Goal: Information Seeking & Learning: Check status

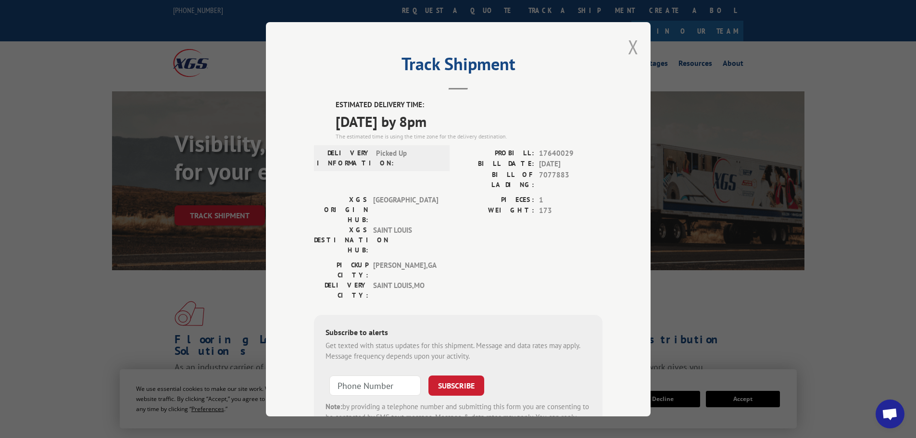
click at [632, 47] on button "Close modal" at bounding box center [633, 46] width 11 height 25
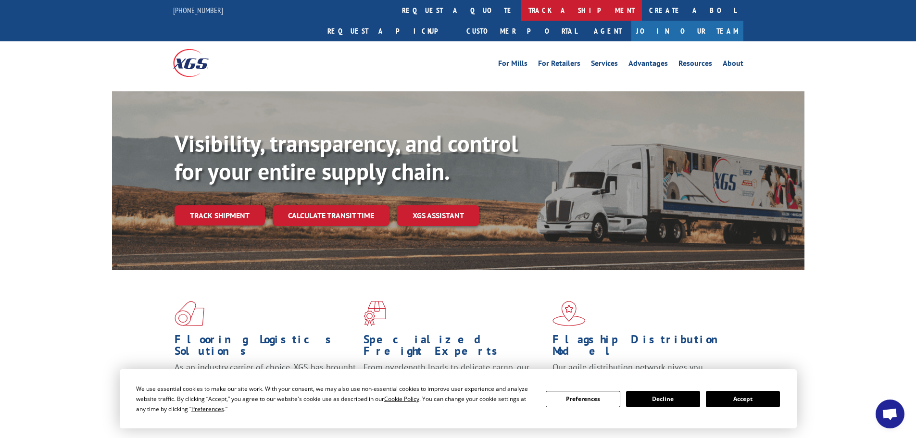
click at [521, 4] on link "track a shipment" at bounding box center [581, 10] width 121 height 21
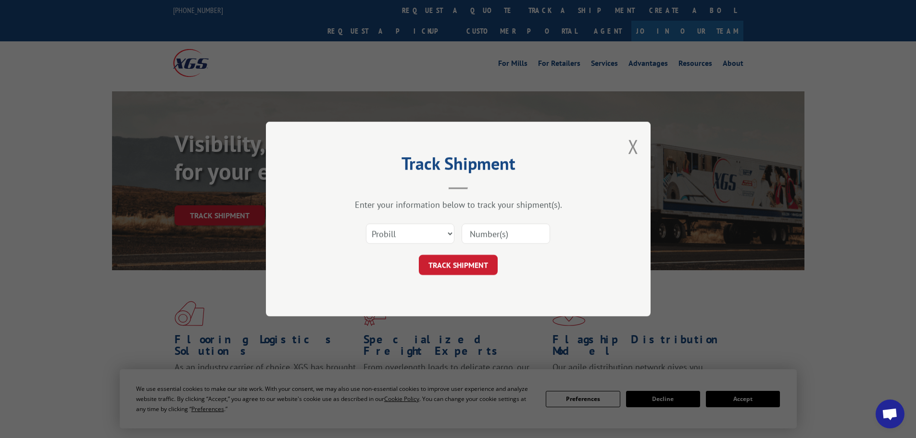
click at [429, 223] on div "Select category... Probill BOL PO" at bounding box center [410, 234] width 88 height 22
drag, startPoint x: 428, startPoint y: 234, endPoint x: 415, endPoint y: 243, distance: 16.0
click at [428, 234] on select "Select category... Probill BOL PO" at bounding box center [410, 234] width 88 height 20
select select "bol"
click at [366, 224] on select "Select category... Probill BOL PO" at bounding box center [410, 234] width 88 height 20
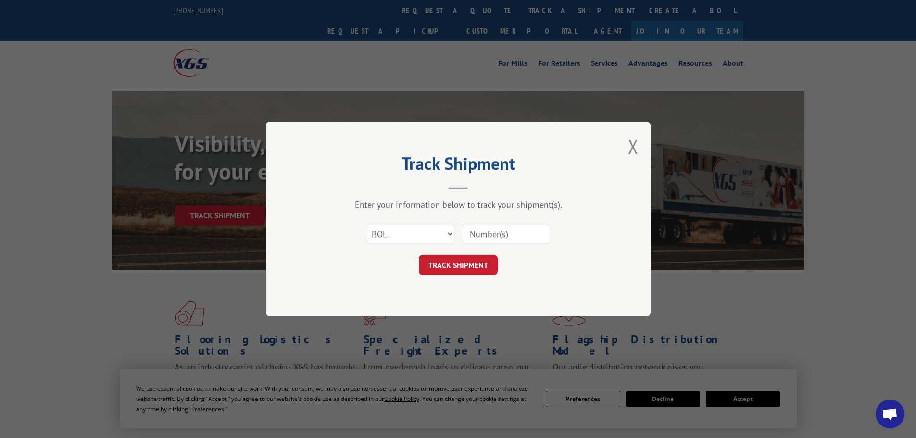
click at [532, 237] on input at bounding box center [506, 234] width 88 height 20
paste input "7080076"
type input "7080076"
click at [451, 265] on button "TRACK SHIPMENT" at bounding box center [458, 265] width 79 height 20
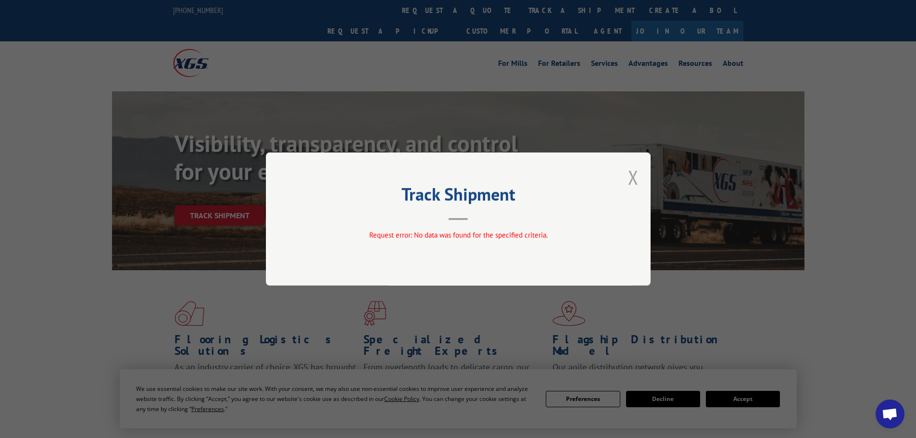
drag, startPoint x: 635, startPoint y: 177, endPoint x: 580, endPoint y: 101, distance: 94.7
click at [636, 177] on button "Close modal" at bounding box center [633, 176] width 11 height 25
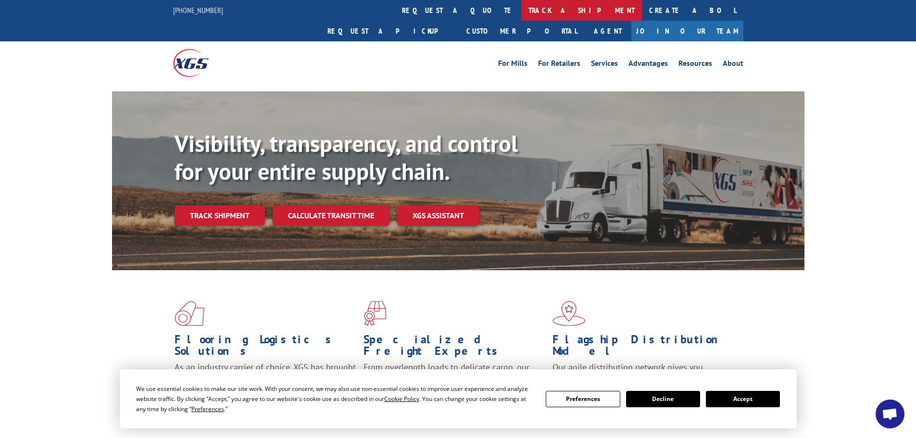
click at [521, 11] on link "track a shipment" at bounding box center [581, 10] width 121 height 21
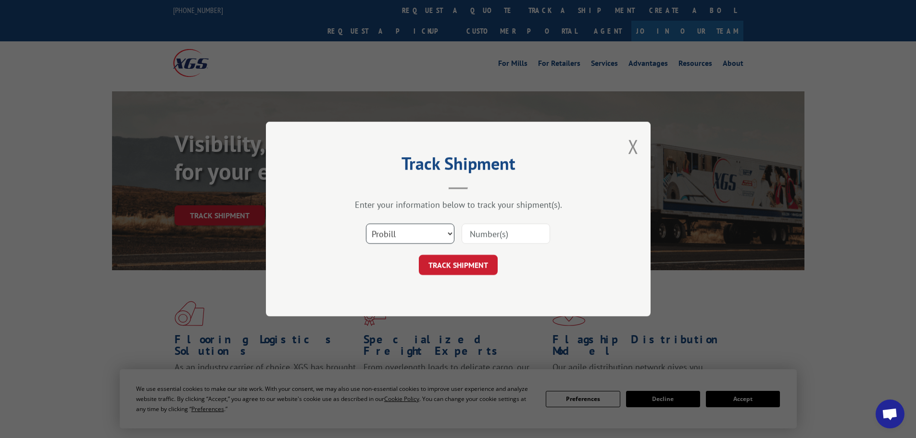
click at [435, 229] on select "Select category... Probill BOL PO" at bounding box center [410, 234] width 88 height 20
select select "bol"
click at [366, 224] on select "Select category... Probill BOL PO" at bounding box center [410, 234] width 88 height 20
click at [517, 239] on input at bounding box center [506, 234] width 88 height 20
paste input "5609116"
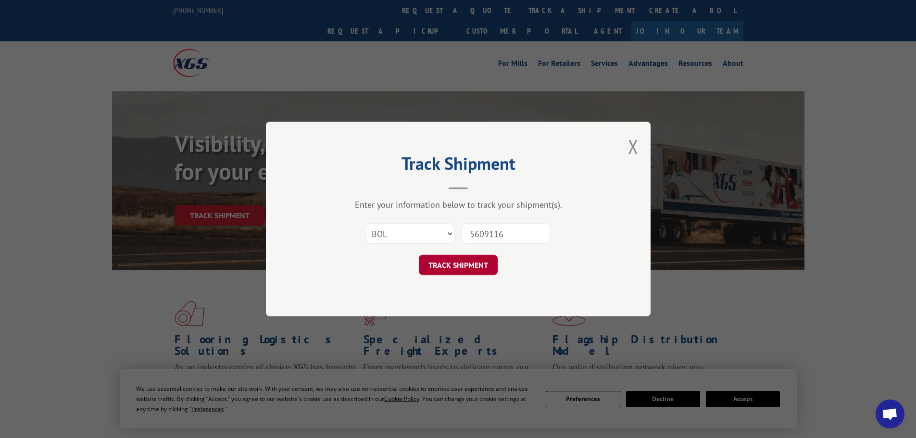
type input "5609116"
drag, startPoint x: 466, startPoint y: 263, endPoint x: 470, endPoint y: 266, distance: 5.5
click at [466, 263] on button "TRACK SHIPMENT" at bounding box center [458, 265] width 79 height 20
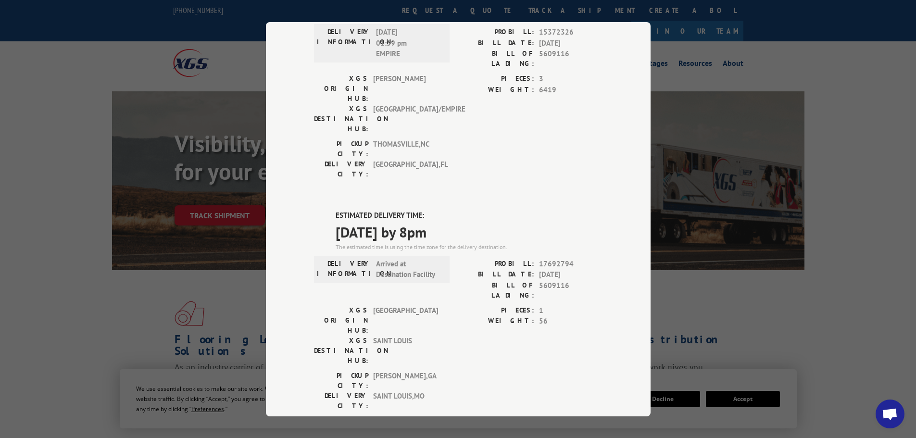
scroll to position [196, 0]
